Goal: Browse casually

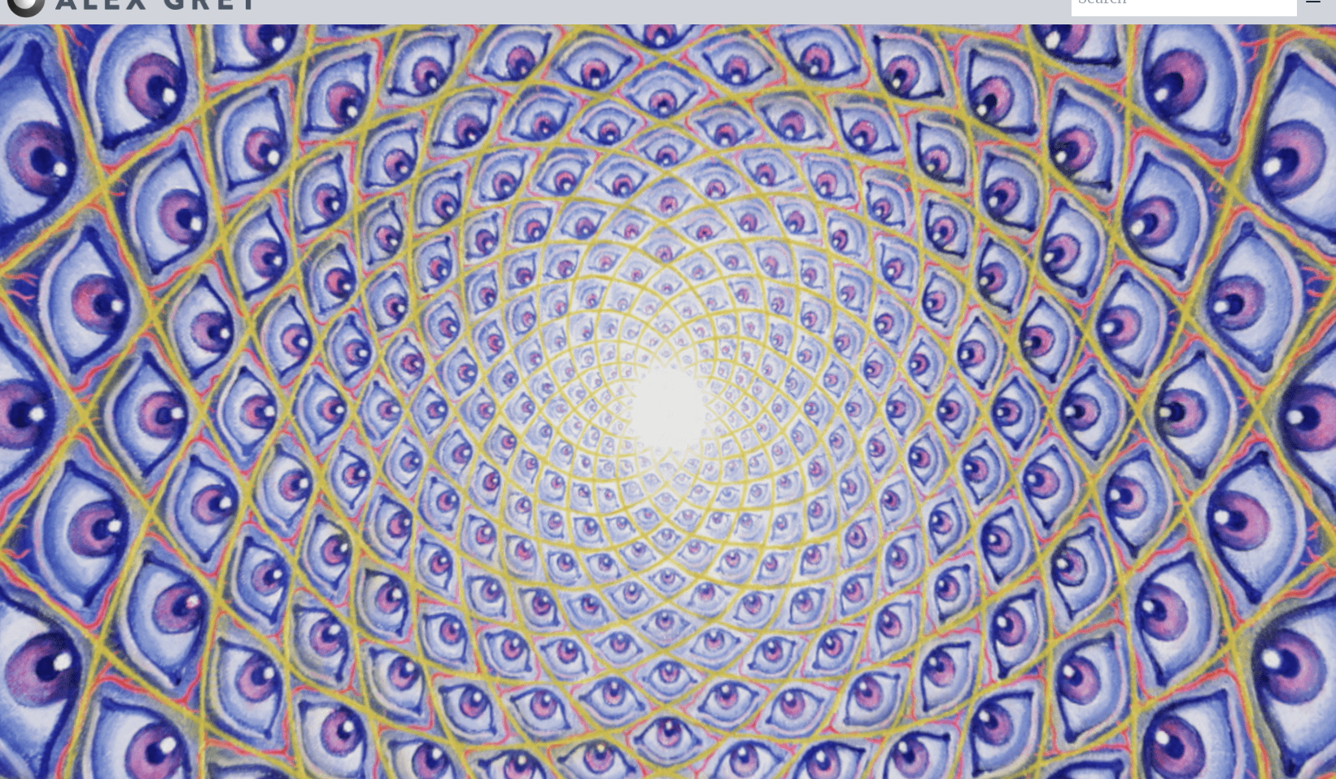
scroll to position [31, 0]
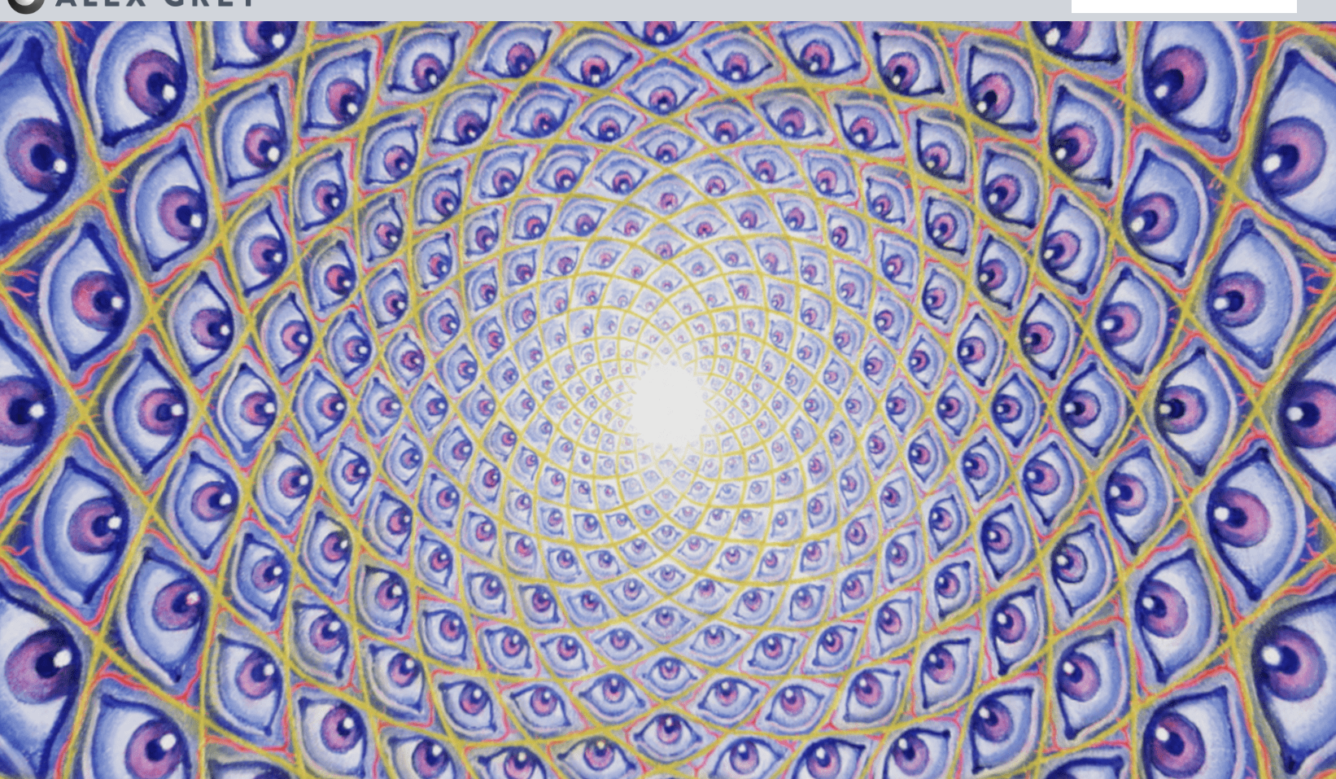
click at [711, 353] on video "Your browser does not support the video tag." at bounding box center [668, 411] width 1628 height 916
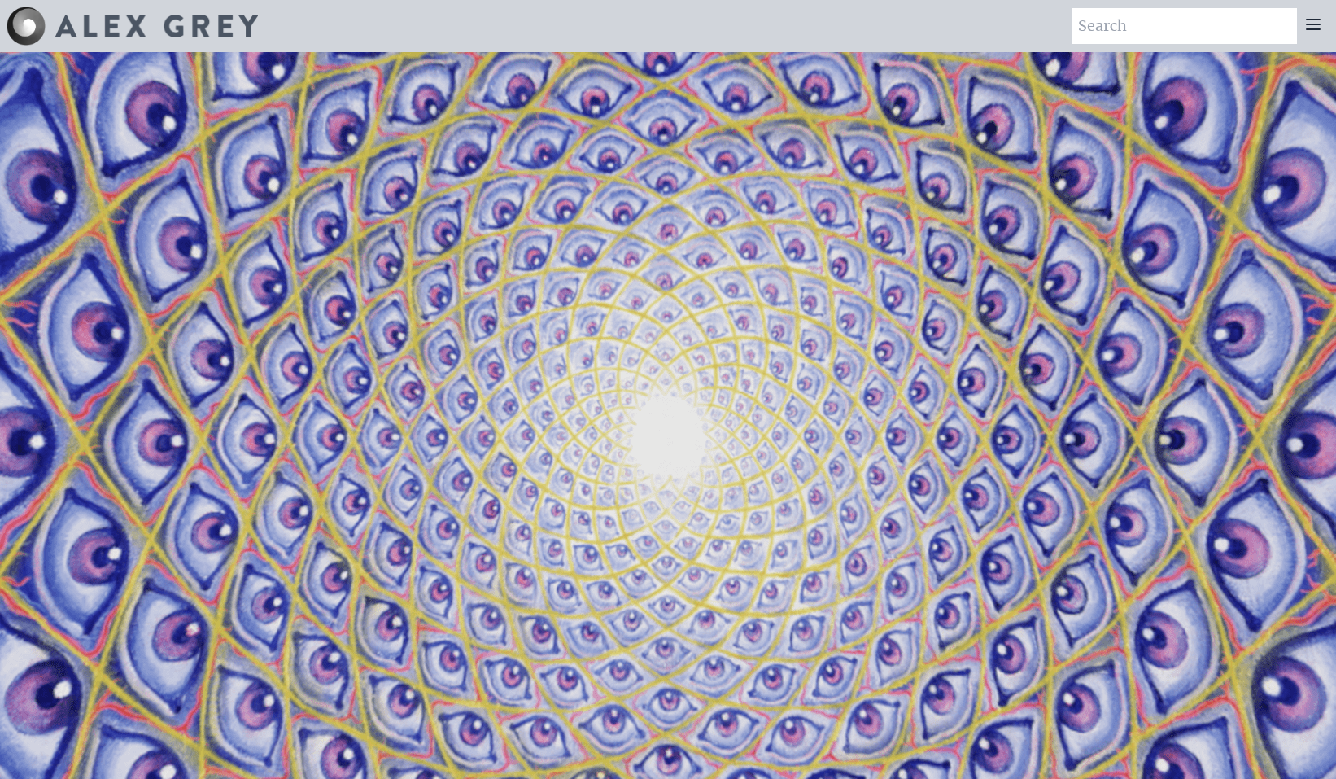
click at [233, 15] on img at bounding box center [156, 26] width 203 height 23
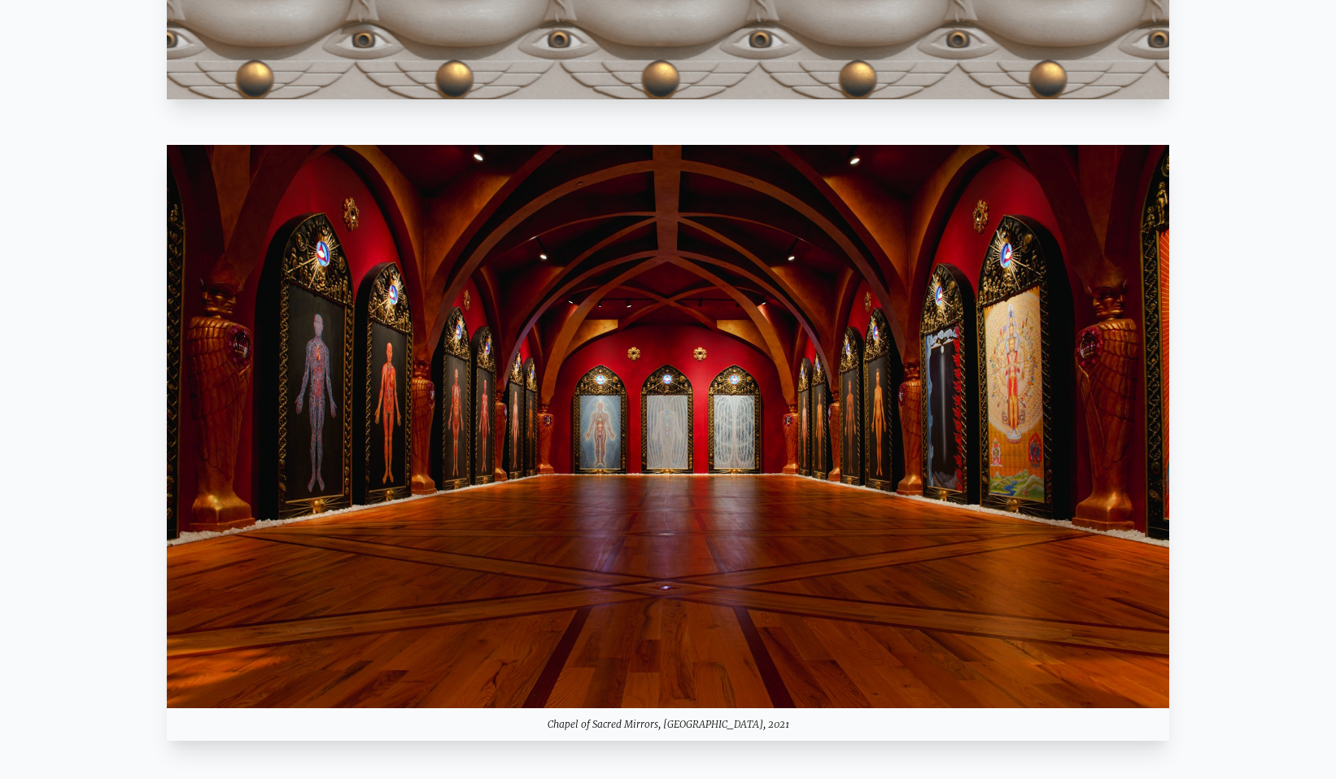
scroll to position [1533, 0]
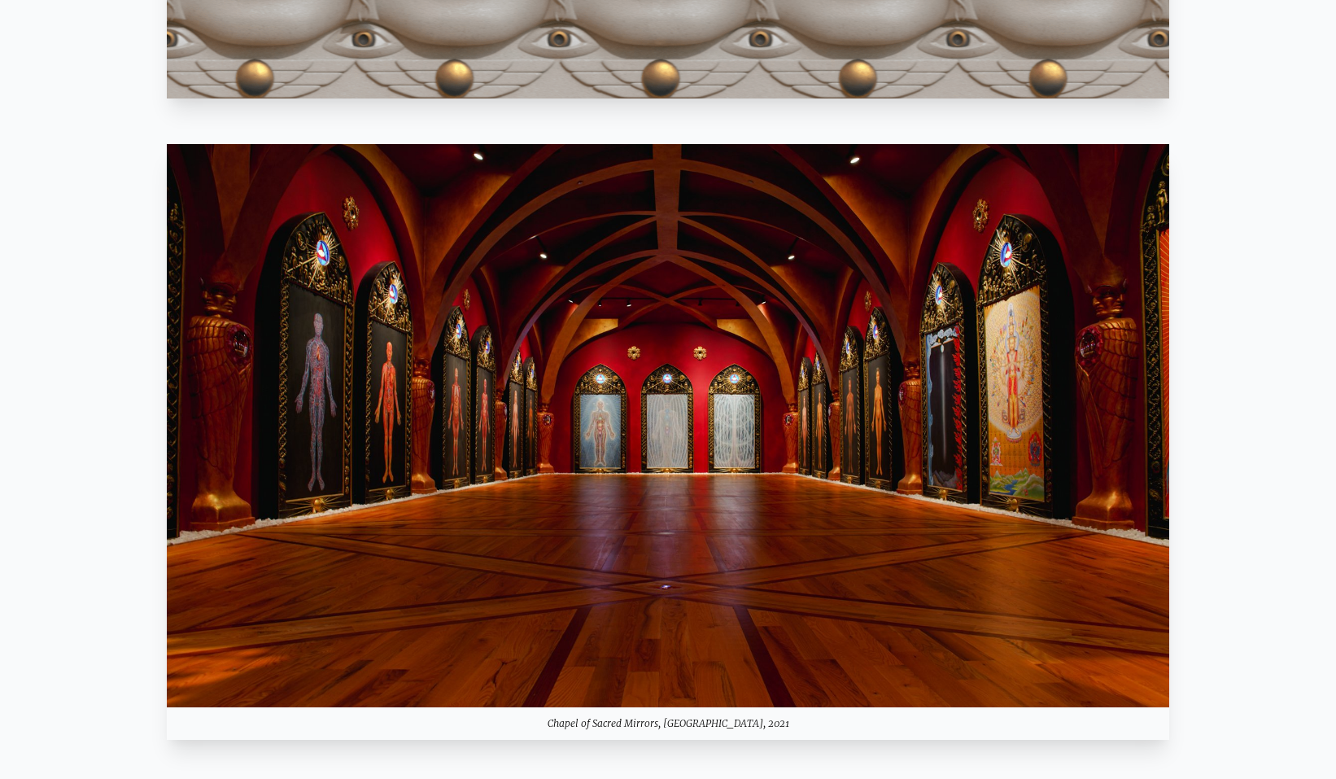
click at [634, 517] on img at bounding box center [668, 426] width 1003 height 564
click at [689, 433] on img at bounding box center [668, 426] width 1003 height 564
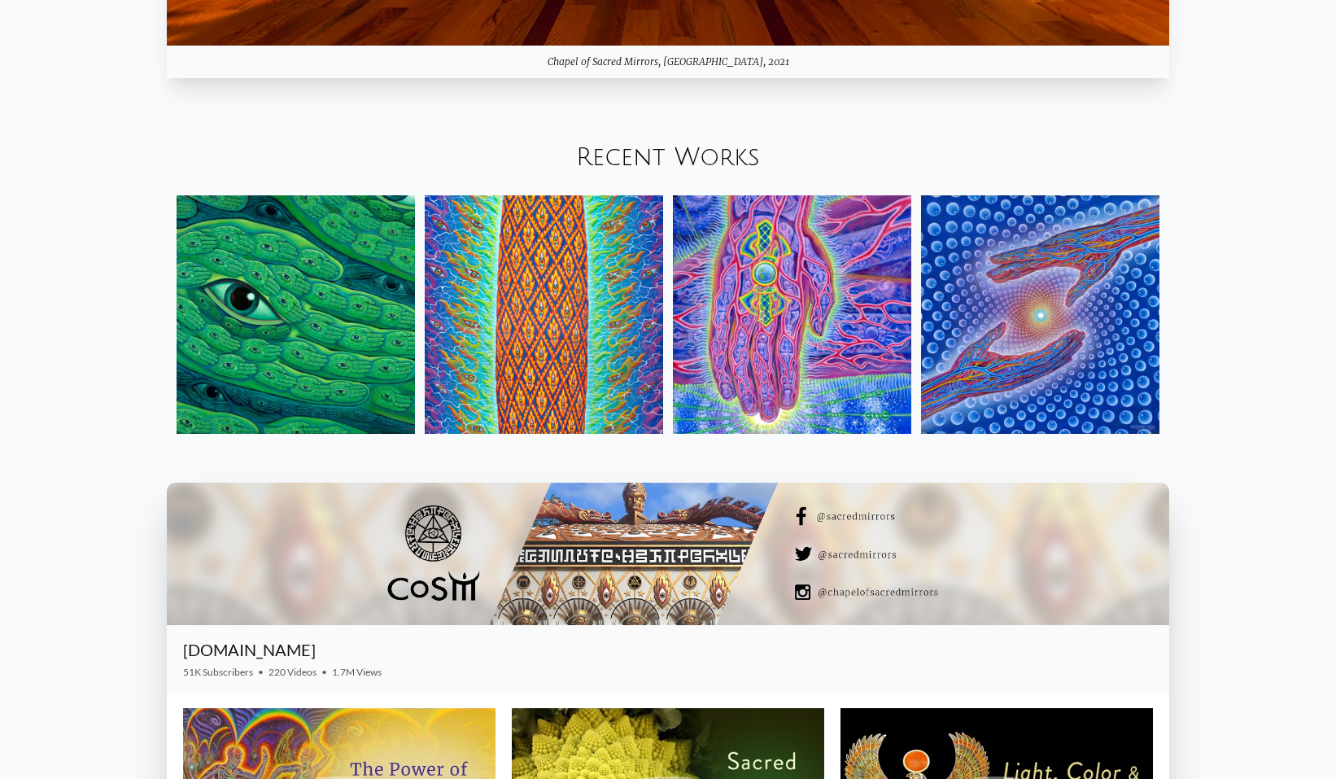
scroll to position [2199, 0]
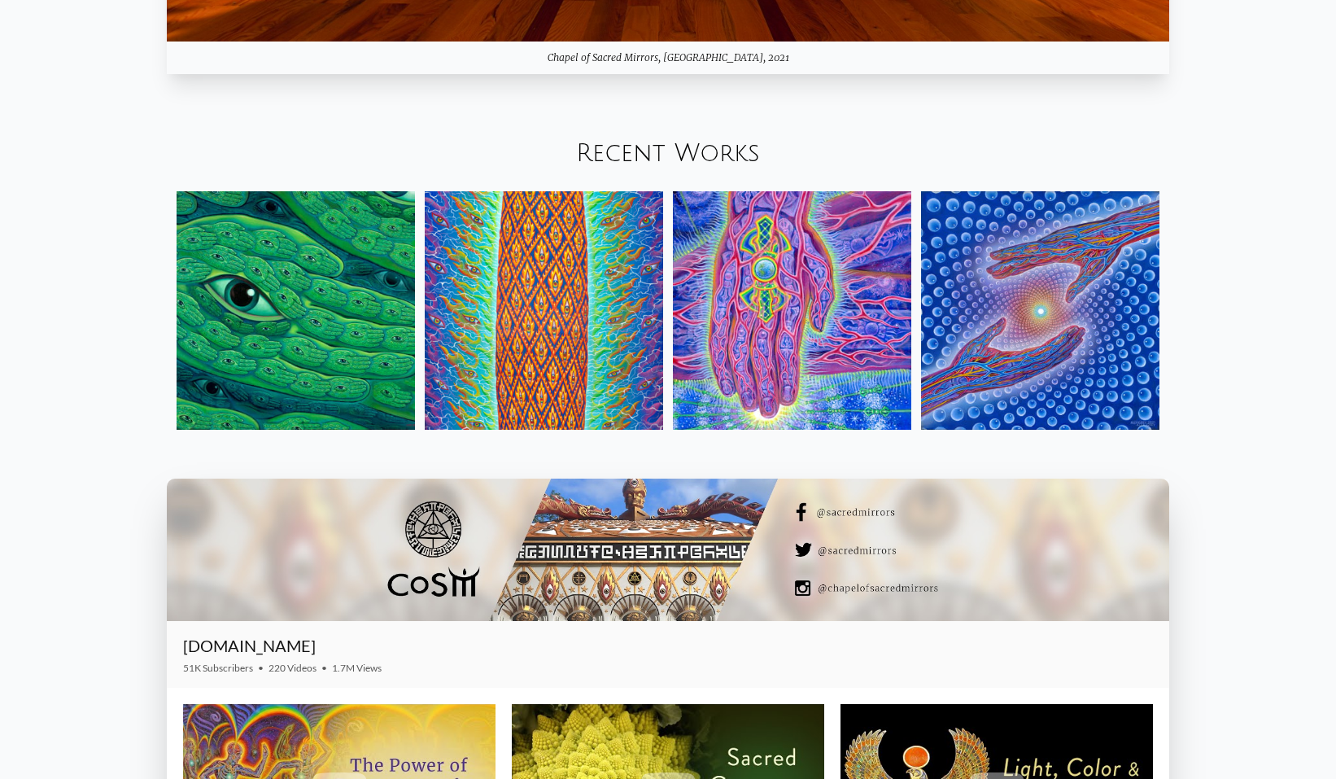
click at [1008, 319] on img at bounding box center [1040, 310] width 238 height 238
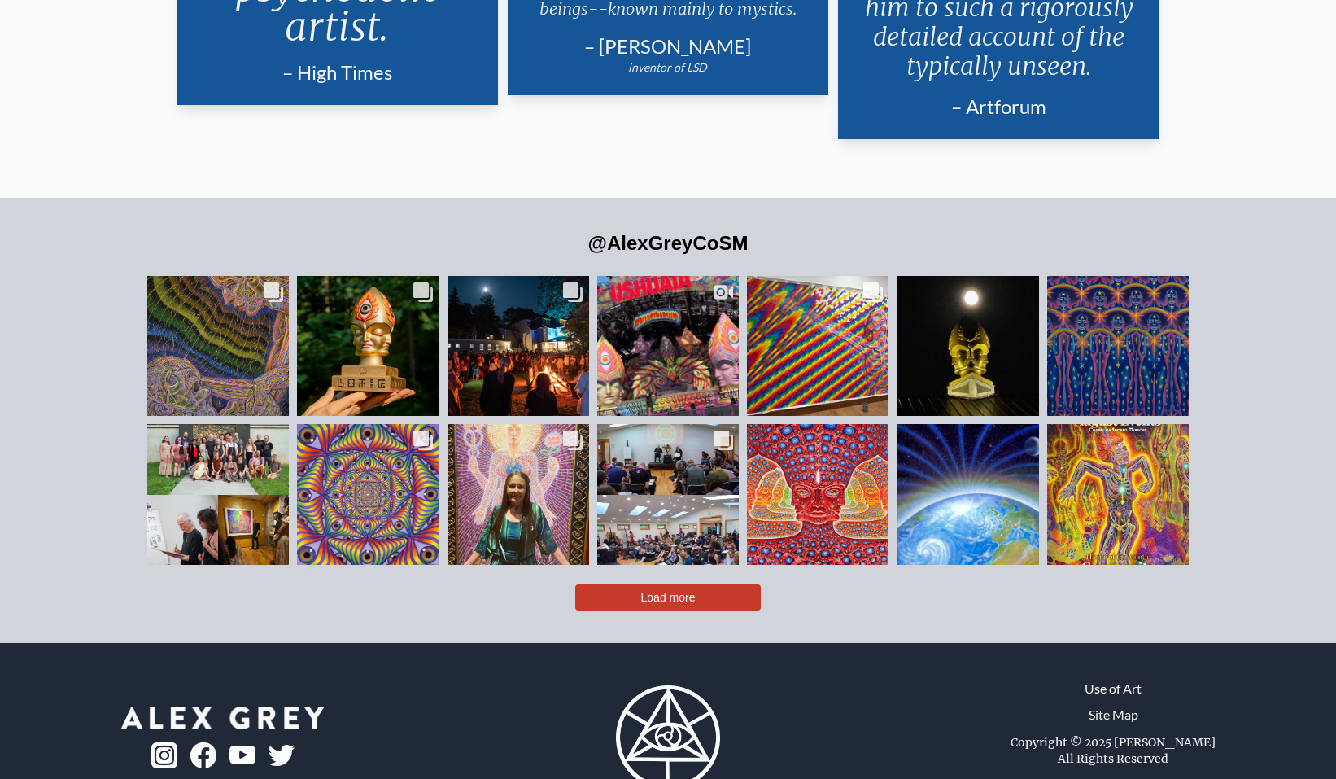
scroll to position [3883, 0]
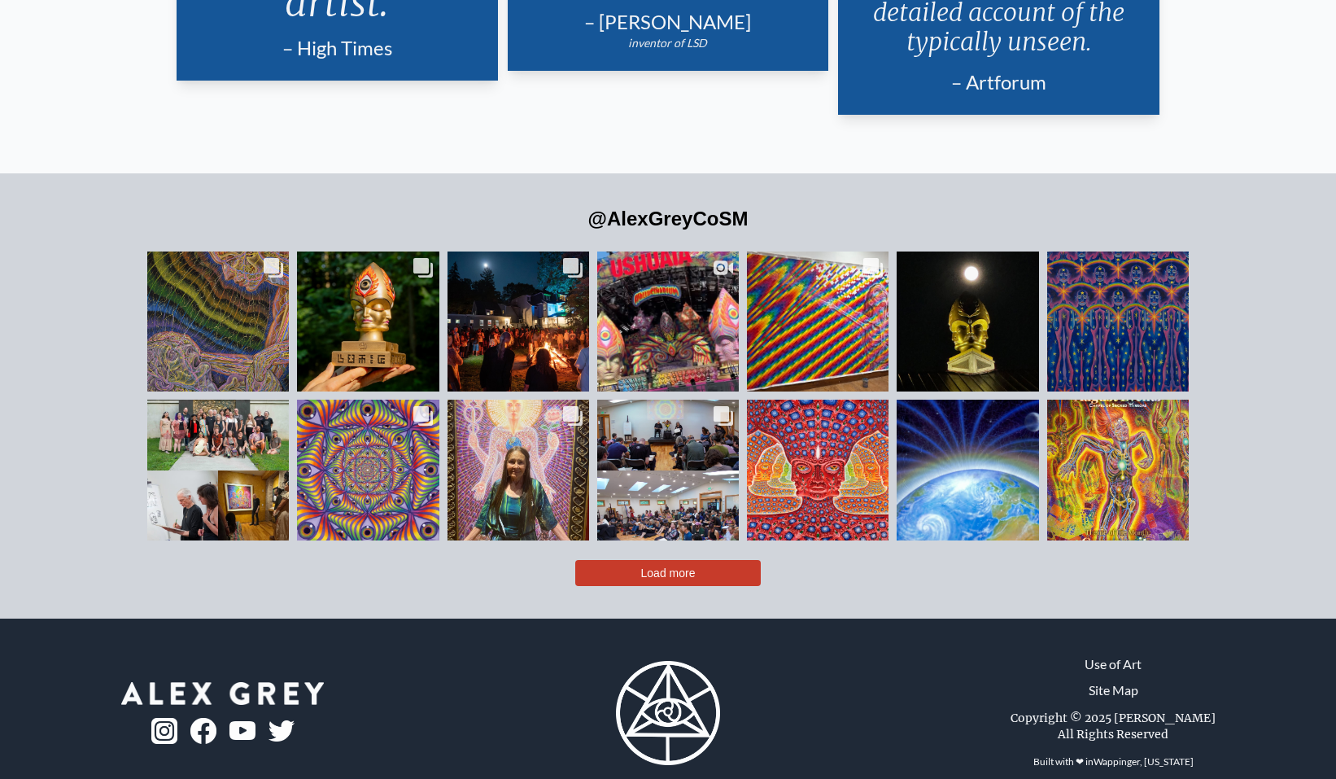
click at [671, 566] on span "Load more" at bounding box center [668, 572] width 55 height 13
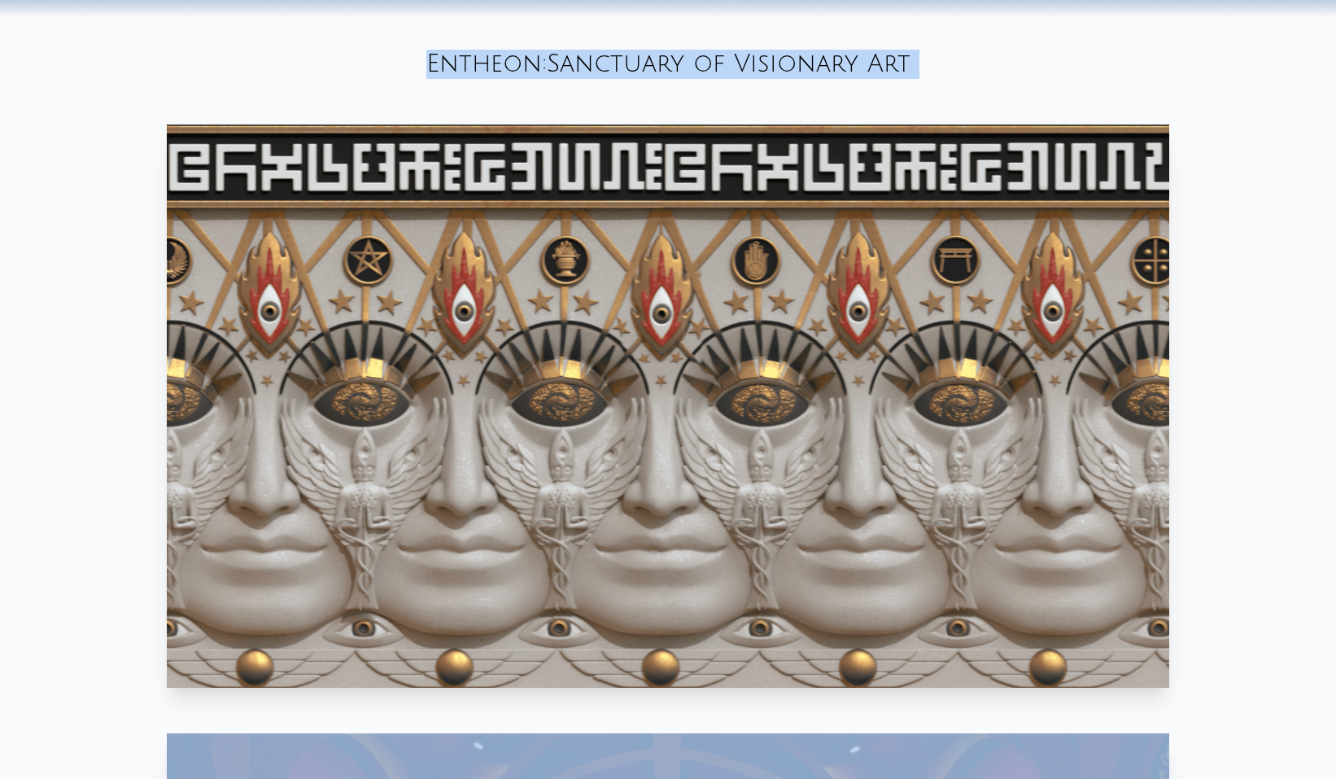
scroll to position [0, 0]
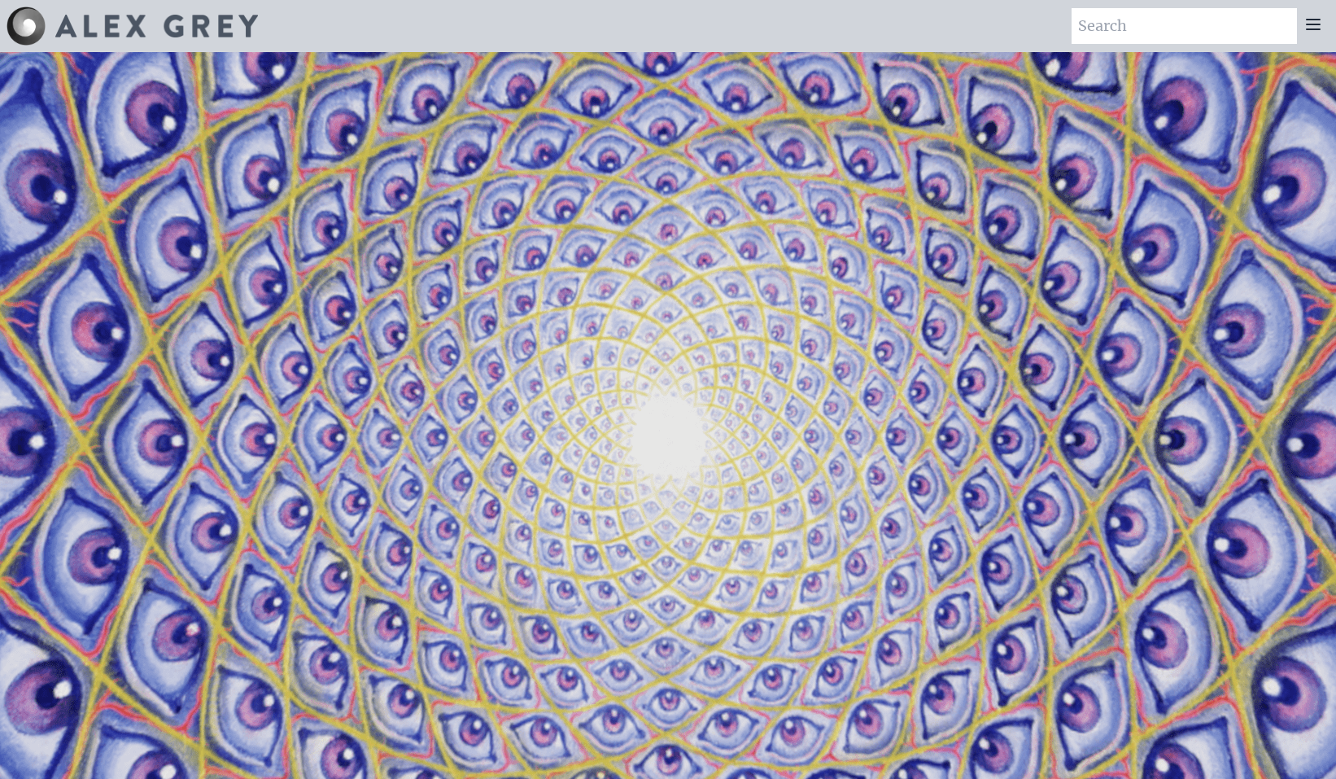
drag, startPoint x: 1189, startPoint y: 159, endPoint x: 651, endPoint y: 127, distance: 538.9
